Goal: Entertainment & Leisure: Browse casually

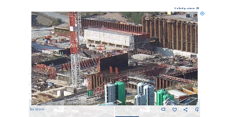
scroll to position [49, 0]
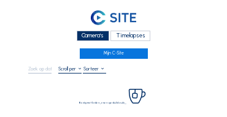
click at [88, 33] on div "Camera's" at bounding box center [93, 36] width 32 height 10
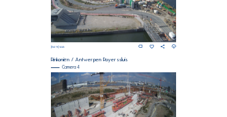
scroll to position [503, 0]
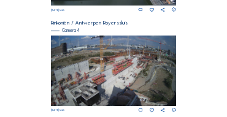
click at [165, 55] on img at bounding box center [114, 71] width 126 height 71
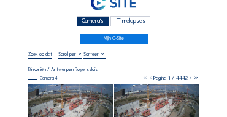
scroll to position [37, 0]
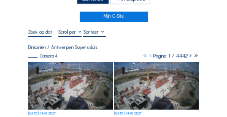
click at [60, 69] on img at bounding box center [70, 86] width 85 height 48
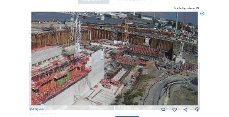
drag, startPoint x: 166, startPoint y: 47, endPoint x: 139, endPoint y: 74, distance: 37.7
click at [139, 76] on img at bounding box center [114, 59] width 167 height 94
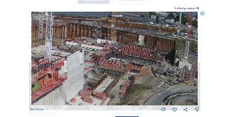
click at [123, 75] on img at bounding box center [114, 59] width 167 height 94
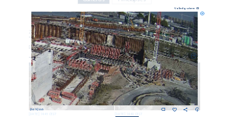
drag, startPoint x: 166, startPoint y: 79, endPoint x: 119, endPoint y: 79, distance: 47.2
click at [119, 79] on img at bounding box center [114, 59] width 167 height 94
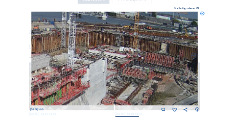
drag, startPoint x: 99, startPoint y: 78, endPoint x: 153, endPoint y: 86, distance: 54.5
click at [153, 86] on img at bounding box center [114, 59] width 167 height 94
click at [202, 15] on icon at bounding box center [202, 14] width 4 height 4
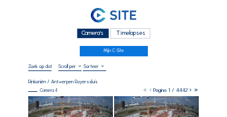
scroll to position [0, 0]
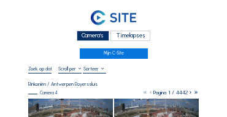
click at [91, 36] on div "Camera's" at bounding box center [93, 36] width 32 height 10
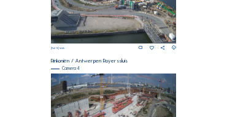
scroll to position [440, 0]
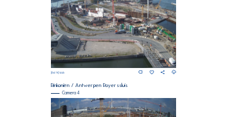
click at [121, 29] on img at bounding box center [114, 33] width 126 height 71
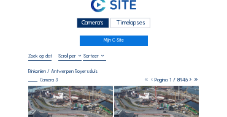
scroll to position [37, 0]
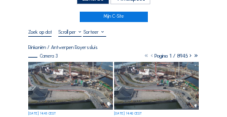
click at [84, 75] on img at bounding box center [70, 86] width 85 height 48
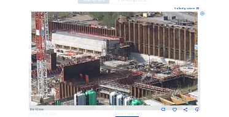
click at [147, 58] on img at bounding box center [114, 59] width 167 height 94
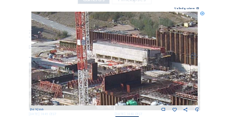
drag, startPoint x: 118, startPoint y: 54, endPoint x: 178, endPoint y: 65, distance: 61.7
click at [178, 65] on img at bounding box center [114, 59] width 167 height 94
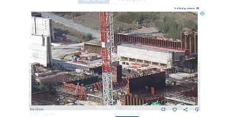
drag, startPoint x: 131, startPoint y: 58, endPoint x: 150, endPoint y: 58, distance: 18.4
click at [150, 58] on img at bounding box center [114, 59] width 167 height 94
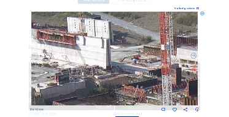
click at [155, 56] on img at bounding box center [114, 59] width 167 height 94
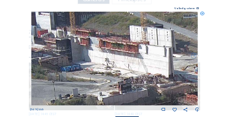
drag, startPoint x: 157, startPoint y: 58, endPoint x: 165, endPoint y: 59, distance: 8.1
click at [168, 59] on img at bounding box center [114, 59] width 167 height 94
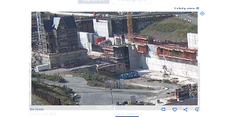
drag, startPoint x: 145, startPoint y: 56, endPoint x: 167, endPoint y: 59, distance: 22.3
click at [167, 59] on img at bounding box center [114, 59] width 167 height 94
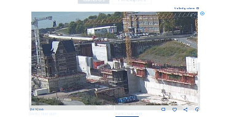
drag, startPoint x: 166, startPoint y: 53, endPoint x: 165, endPoint y: 65, distance: 11.7
click at [165, 65] on img at bounding box center [114, 59] width 167 height 94
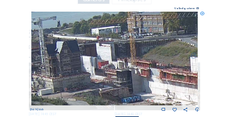
drag, startPoint x: 114, startPoint y: 58, endPoint x: 156, endPoint y: 58, distance: 41.7
click at [180, 53] on img at bounding box center [114, 59] width 167 height 94
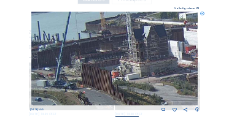
drag, startPoint x: 124, startPoint y: 49, endPoint x: 134, endPoint y: 47, distance: 9.5
click at [134, 47] on img at bounding box center [114, 59] width 167 height 94
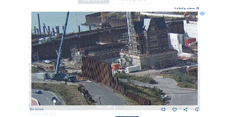
drag, startPoint x: 101, startPoint y: 47, endPoint x: 178, endPoint y: 39, distance: 77.7
click at [178, 39] on img at bounding box center [114, 59] width 167 height 94
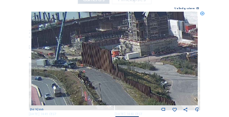
drag, startPoint x: 145, startPoint y: 50, endPoint x: 178, endPoint y: 40, distance: 34.7
click at [178, 40] on img at bounding box center [114, 59] width 167 height 94
click at [202, 16] on icon at bounding box center [202, 14] width 4 height 4
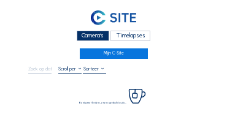
click at [88, 38] on div "Camera's" at bounding box center [93, 36] width 32 height 10
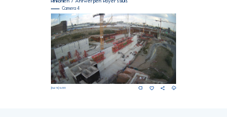
scroll to position [506, 0]
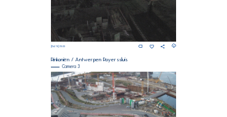
scroll to position [408, 0]
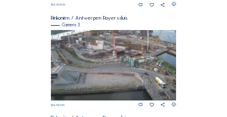
click at [102, 53] on img at bounding box center [114, 65] width 126 height 71
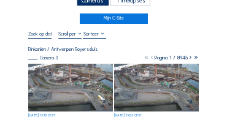
scroll to position [49, 0]
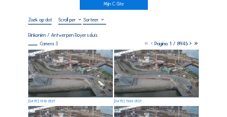
click at [61, 54] on img at bounding box center [70, 74] width 85 height 48
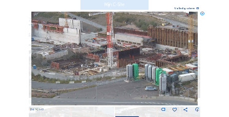
drag, startPoint x: 124, startPoint y: 53, endPoint x: 98, endPoint y: 72, distance: 32.9
click at [99, 72] on img at bounding box center [114, 59] width 167 height 94
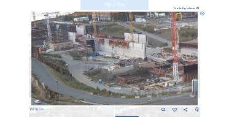
drag, startPoint x: 83, startPoint y: 56, endPoint x: 150, endPoint y: 71, distance: 68.3
click at [150, 71] on img at bounding box center [114, 59] width 167 height 94
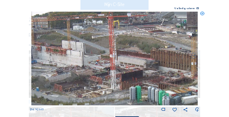
drag, startPoint x: 144, startPoint y: 75, endPoint x: 101, endPoint y: 80, distance: 43.2
click at [101, 80] on img at bounding box center [114, 59] width 167 height 94
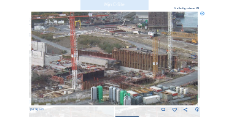
drag, startPoint x: 150, startPoint y: 81, endPoint x: 114, endPoint y: 81, distance: 36.2
click at [114, 81] on img at bounding box center [114, 59] width 167 height 94
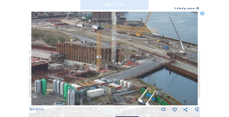
drag, startPoint x: 140, startPoint y: 83, endPoint x: 94, endPoint y: 77, distance: 46.5
click at [94, 77] on img at bounding box center [114, 59] width 167 height 94
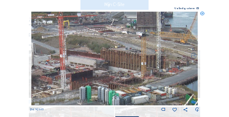
drag, startPoint x: 89, startPoint y: 57, endPoint x: 134, endPoint y: 93, distance: 57.6
click at [134, 93] on img at bounding box center [114, 59] width 167 height 94
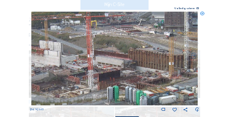
click at [158, 86] on img at bounding box center [114, 59] width 167 height 94
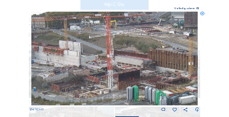
drag, startPoint x: 123, startPoint y: 80, endPoint x: 135, endPoint y: 80, distance: 11.7
click at [135, 80] on img at bounding box center [114, 59] width 167 height 94
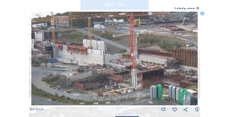
drag, startPoint x: 112, startPoint y: 79, endPoint x: 135, endPoint y: 78, distance: 22.7
click at [135, 78] on img at bounding box center [114, 59] width 167 height 94
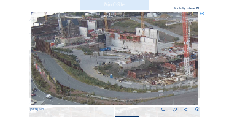
drag, startPoint x: 107, startPoint y: 73, endPoint x: 140, endPoint y: 67, distance: 33.0
click at [140, 67] on img at bounding box center [114, 59] width 167 height 94
drag, startPoint x: 108, startPoint y: 77, endPoint x: 132, endPoint y: 61, distance: 28.9
click at [132, 61] on img at bounding box center [114, 59] width 167 height 94
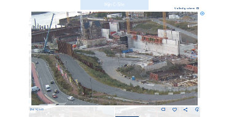
drag, startPoint x: 113, startPoint y: 58, endPoint x: 117, endPoint y: 75, distance: 17.7
click at [117, 75] on img at bounding box center [114, 59] width 167 height 94
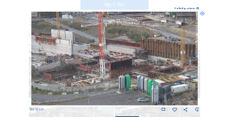
drag, startPoint x: 155, startPoint y: 67, endPoint x: 52, endPoint y: 67, distance: 103.0
click at [52, 67] on img at bounding box center [114, 59] width 167 height 94
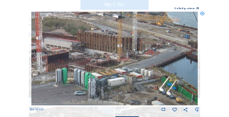
drag, startPoint x: 148, startPoint y: 74, endPoint x: 85, endPoint y: 67, distance: 63.5
click at [85, 67] on img at bounding box center [114, 59] width 167 height 94
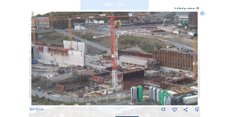
drag, startPoint x: 98, startPoint y: 59, endPoint x: 151, endPoint y: 85, distance: 58.4
click at [159, 90] on img at bounding box center [114, 59] width 167 height 94
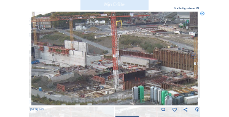
drag, startPoint x: 110, startPoint y: 70, endPoint x: 160, endPoint y: 77, distance: 50.7
click at [160, 77] on img at bounding box center [114, 59] width 167 height 94
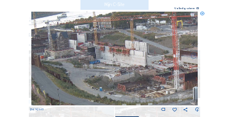
click at [123, 77] on img at bounding box center [114, 59] width 167 height 94
click at [200, 14] on icon at bounding box center [202, 14] width 4 height 4
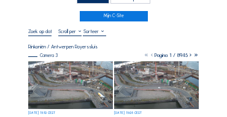
scroll to position [25, 0]
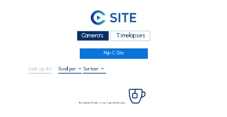
click at [93, 40] on div "Camera's" at bounding box center [93, 36] width 32 height 10
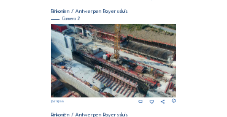
scroll to position [195, 0]
